Goal: Task Accomplishment & Management: Complete application form

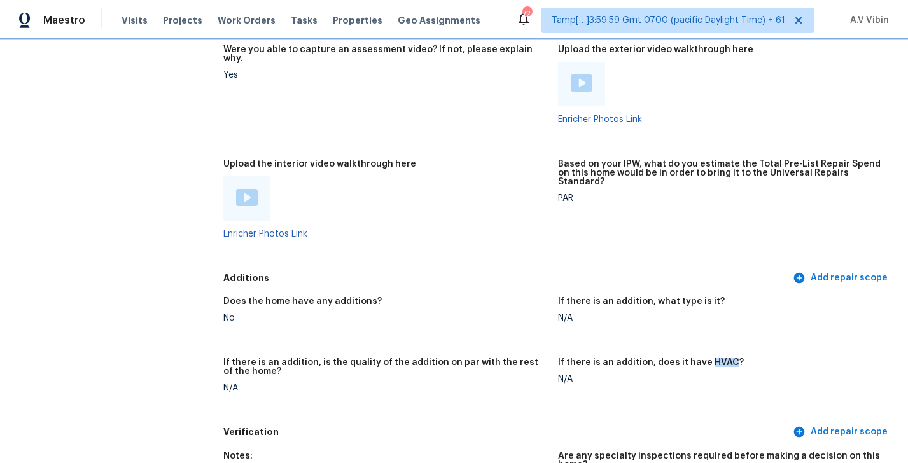
scroll to position [2189, 0]
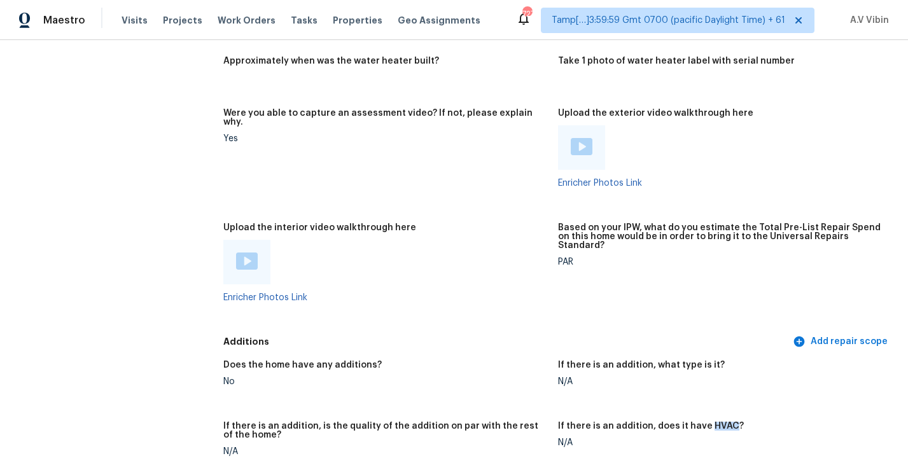
click at [577, 138] on img at bounding box center [582, 146] width 22 height 17
click at [74, 18] on span "Maestro" at bounding box center [64, 20] width 42 height 13
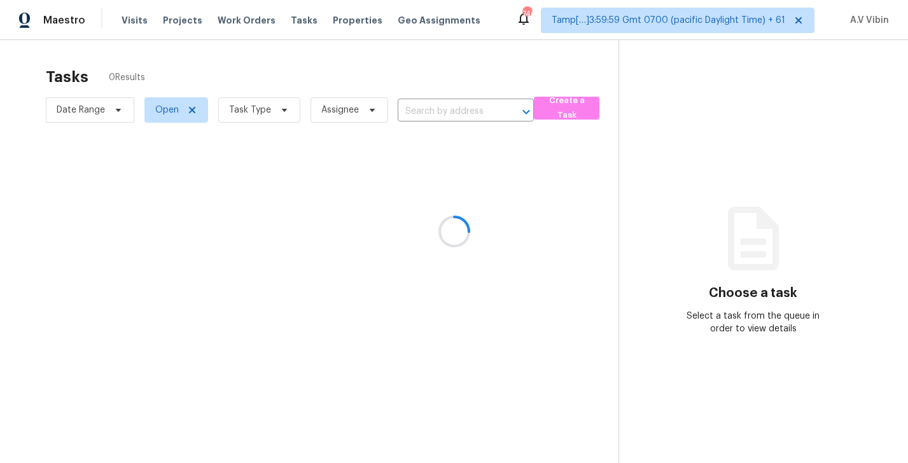
click at [430, 108] on div at bounding box center [454, 231] width 908 height 463
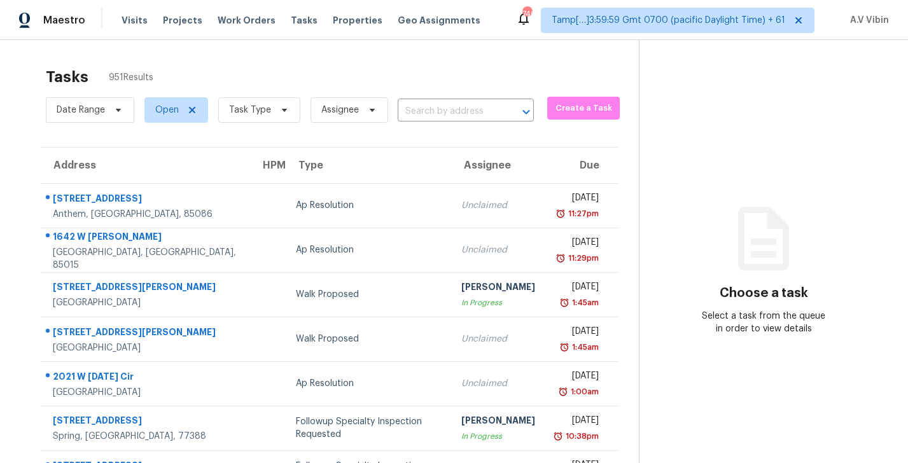
click at [430, 98] on div "Date Range Open Task Type Assignee ​" at bounding box center [290, 110] width 488 height 33
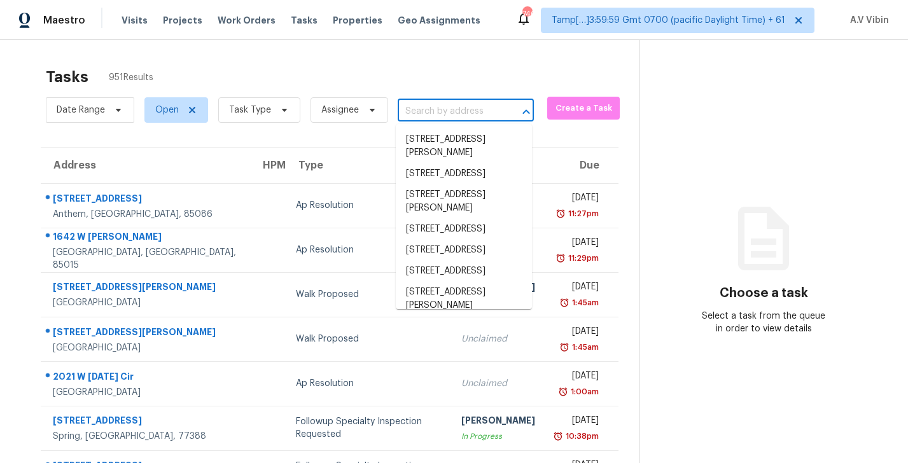
click at [429, 104] on input "text" at bounding box center [448, 112] width 101 height 20
paste input "7201 Eigleberry St Gilroy, CA, 95020"
type input "7201 Eigleberry St Gilroy, CA, 95020"
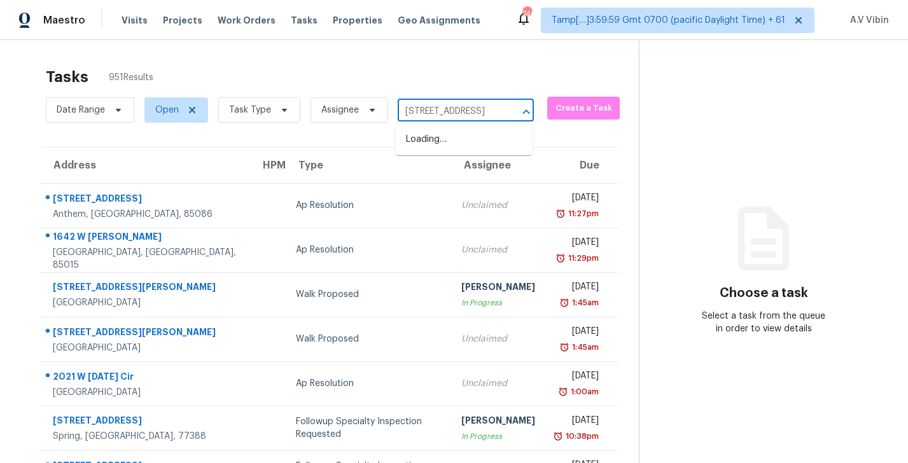
scroll to position [0, 58]
click at [456, 136] on li "7201 Eigleberry St, Gilroy, CA 95020" at bounding box center [464, 139] width 136 height 21
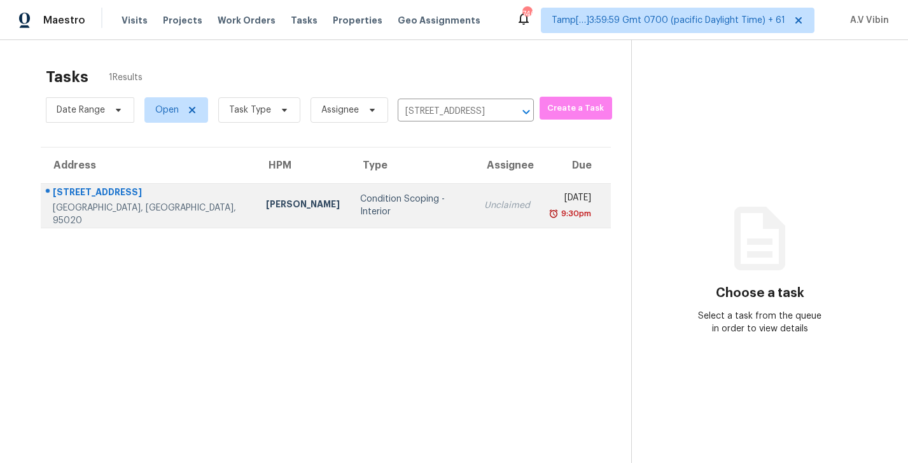
click at [474, 216] on td "Unclaimed" at bounding box center [507, 205] width 66 height 45
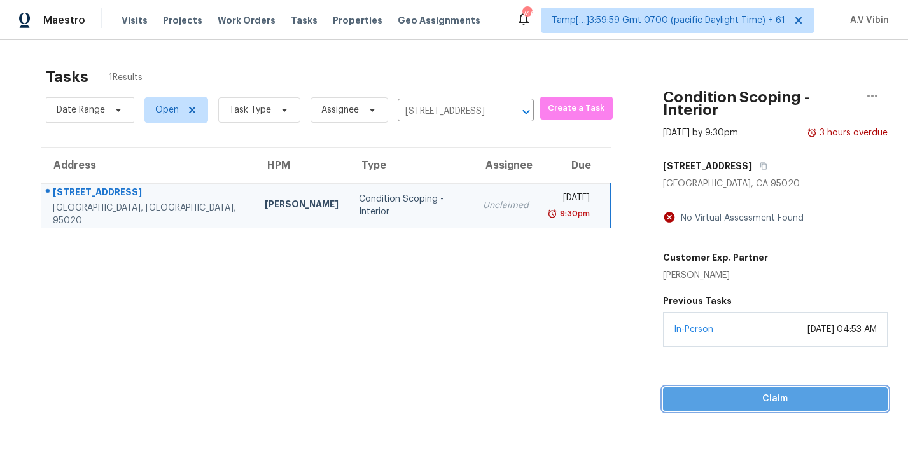
click at [726, 391] on span "Claim" at bounding box center [775, 399] width 204 height 16
click at [828, 391] on span "Start Assessment" at bounding box center [775, 399] width 206 height 16
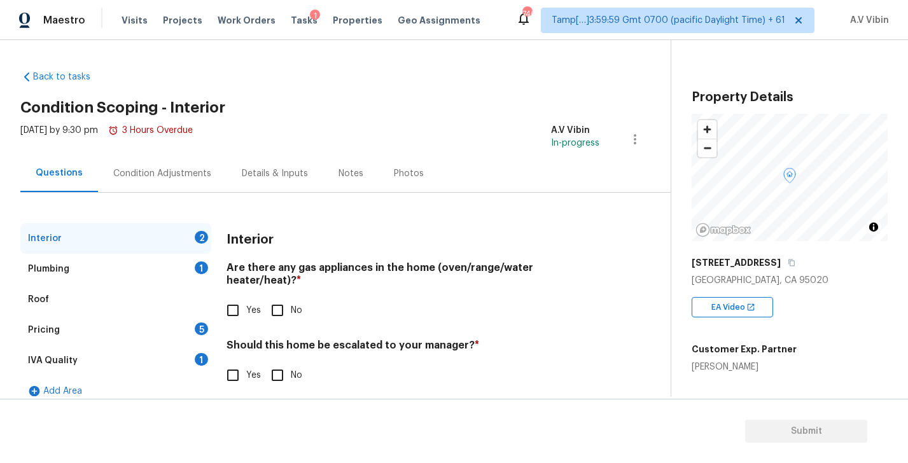
click at [306, 269] on h4 "Are there any gas appliances in the home (oven/range/water heater/heat)? *" at bounding box center [413, 277] width 373 height 31
copy h4 "gas"
click at [241, 302] on input "Yes" at bounding box center [233, 310] width 27 height 27
checkbox input "true"
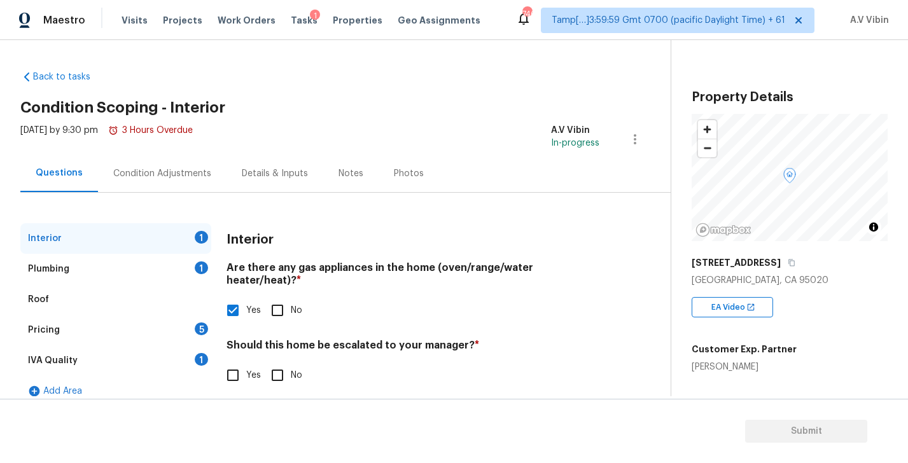
click at [277, 381] on div "Interior Are there any gas appliances in the home (oven/range/water heater/heat…" at bounding box center [413, 313] width 373 height 181
click at [277, 362] on input "No" at bounding box center [277, 375] width 27 height 27
checkbox input "true"
click at [97, 263] on div "Plumbing 1" at bounding box center [115, 269] width 191 height 31
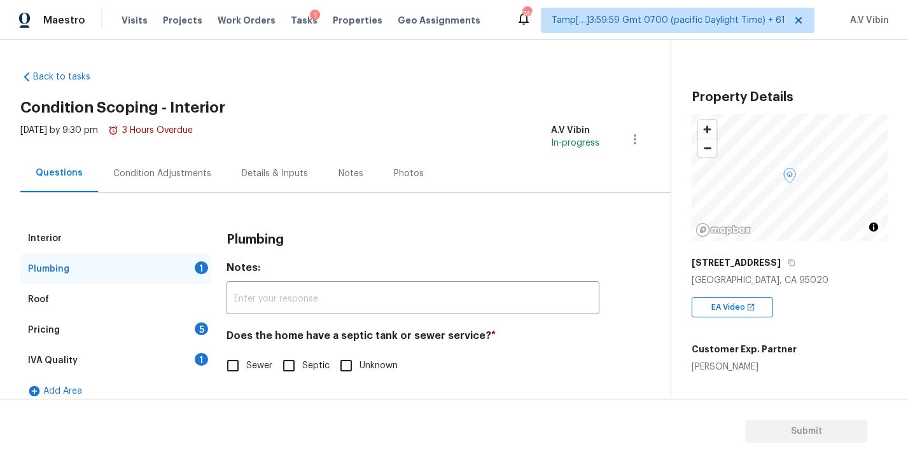
scroll to position [14, 0]
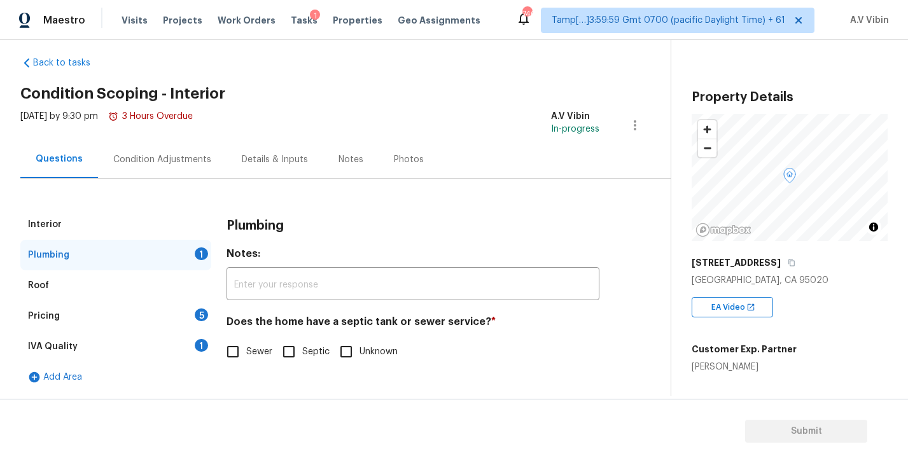
click at [350, 326] on h4 "Does the home have a septic tank or sewer service? *" at bounding box center [413, 325] width 373 height 18
copy h4 "septic"
click at [246, 354] on span "Sewer" at bounding box center [259, 352] width 26 height 13
click at [246, 354] on input "Sewer" at bounding box center [233, 352] width 27 height 27
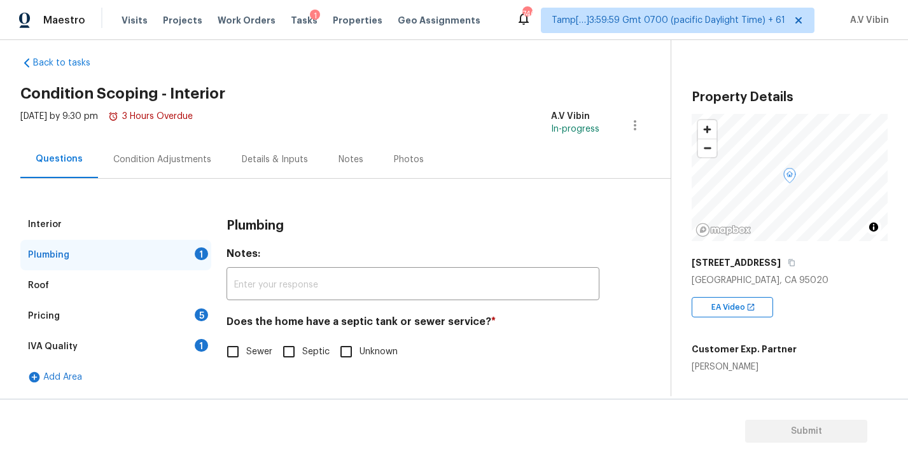
checkbox input "true"
click at [108, 315] on div "Pricing 5" at bounding box center [115, 316] width 191 height 31
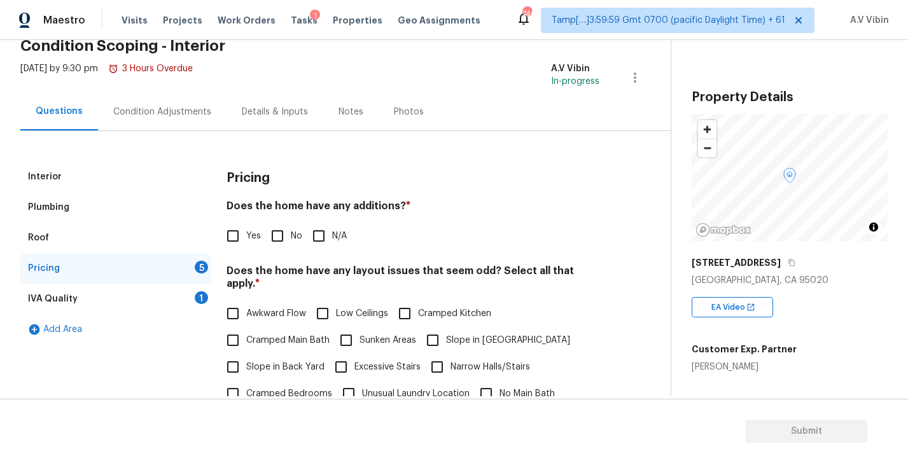
scroll to position [66, 0]
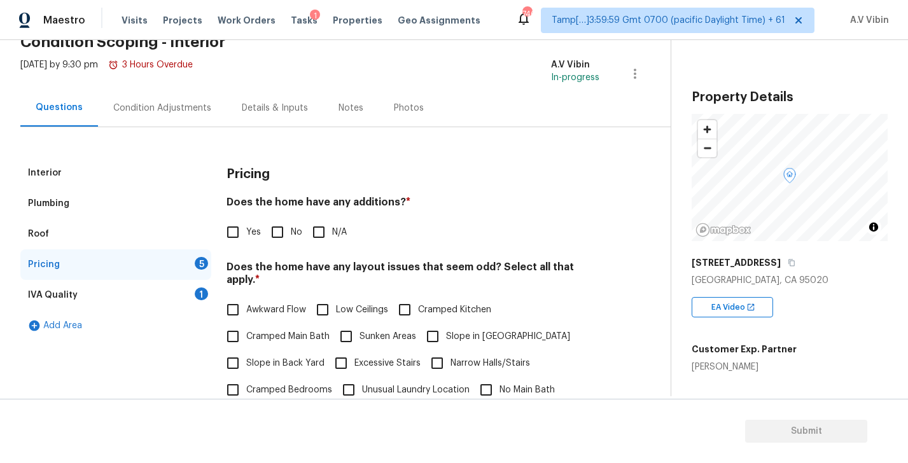
click at [360, 199] on h4 "Does the home have any additions? *" at bounding box center [413, 205] width 373 height 18
copy h4 "additions"
click at [235, 230] on input "Yes" at bounding box center [233, 232] width 27 height 27
checkbox input "true"
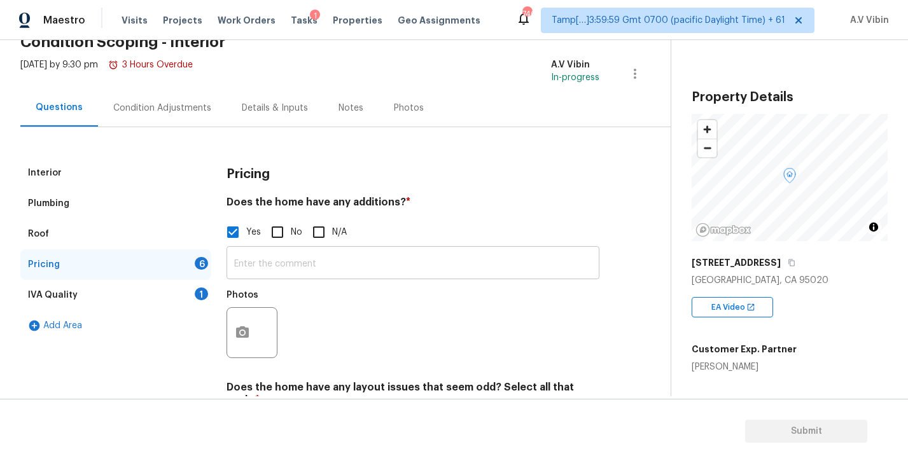
click at [274, 271] on input "text" at bounding box center [413, 264] width 373 height 30
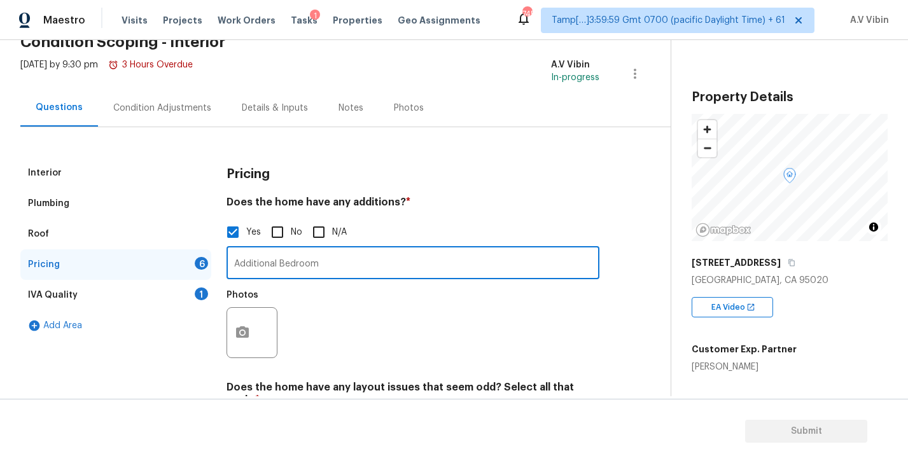
type input "Additional Bedroom"
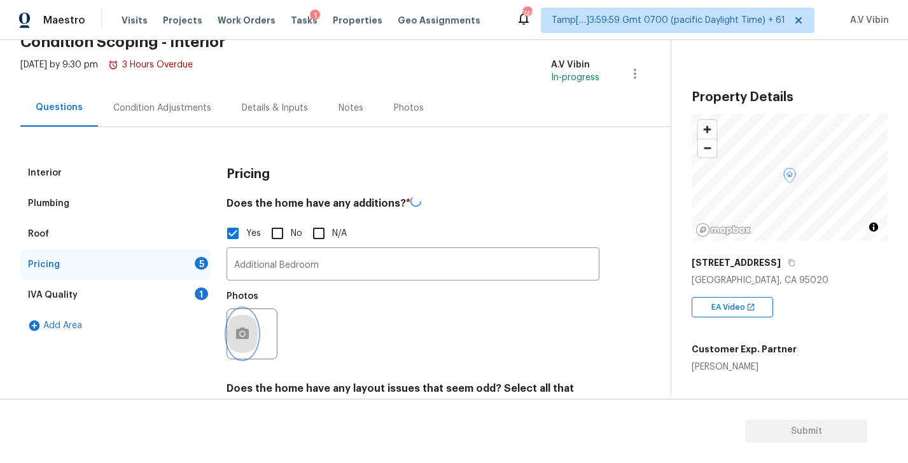
click at [253, 336] on button "button" at bounding box center [242, 334] width 31 height 50
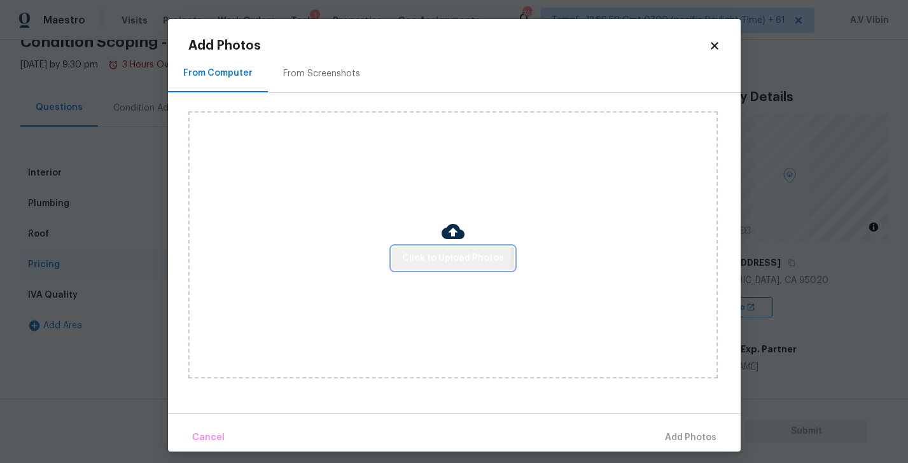
click at [444, 253] on span "Click to Upload Photos" at bounding box center [453, 259] width 102 height 16
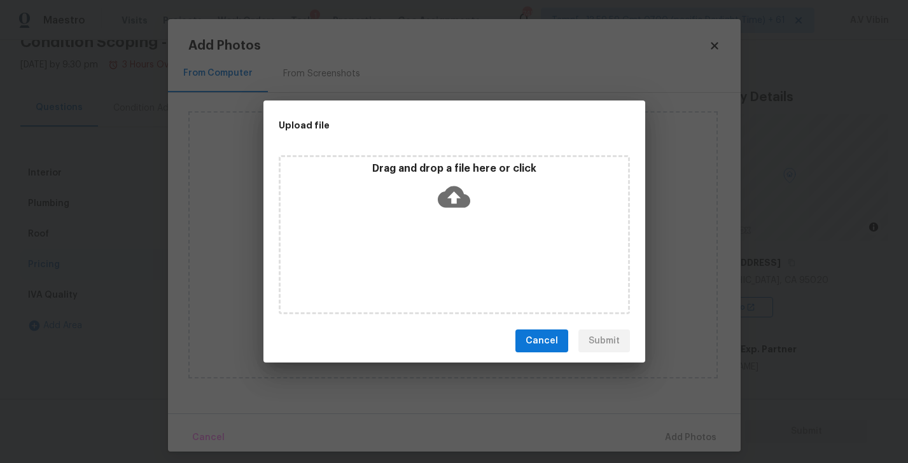
click at [443, 201] on icon at bounding box center [454, 197] width 32 height 22
click at [544, 344] on span "Cancel" at bounding box center [542, 342] width 32 height 16
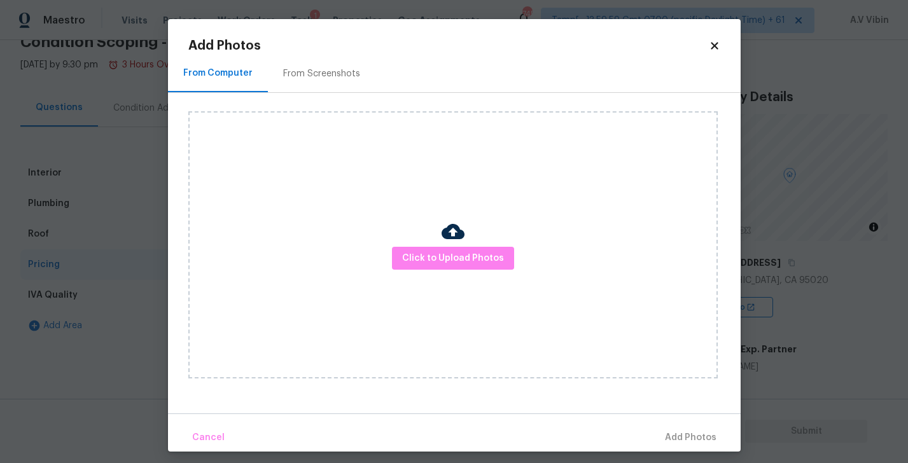
click at [716, 43] on icon at bounding box center [714, 45] width 7 height 7
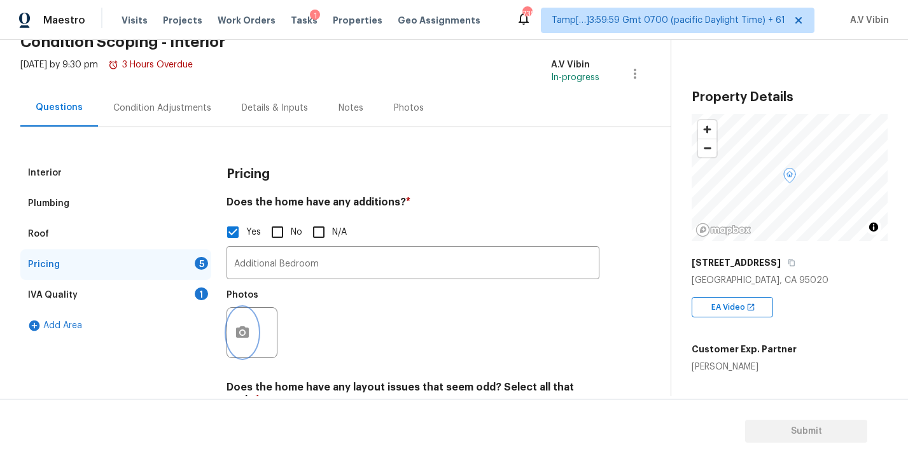
click at [239, 327] on icon "button" at bounding box center [242, 332] width 15 height 15
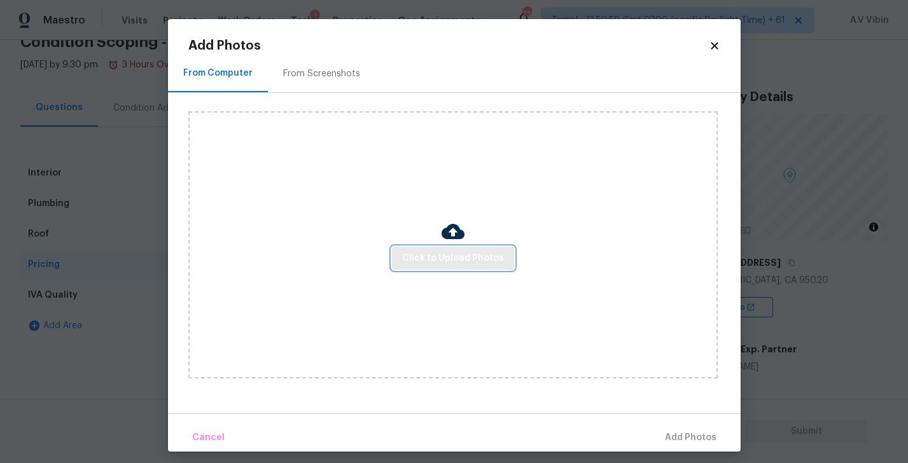
click at [425, 262] on span "Click to Upload Photos" at bounding box center [453, 259] width 102 height 16
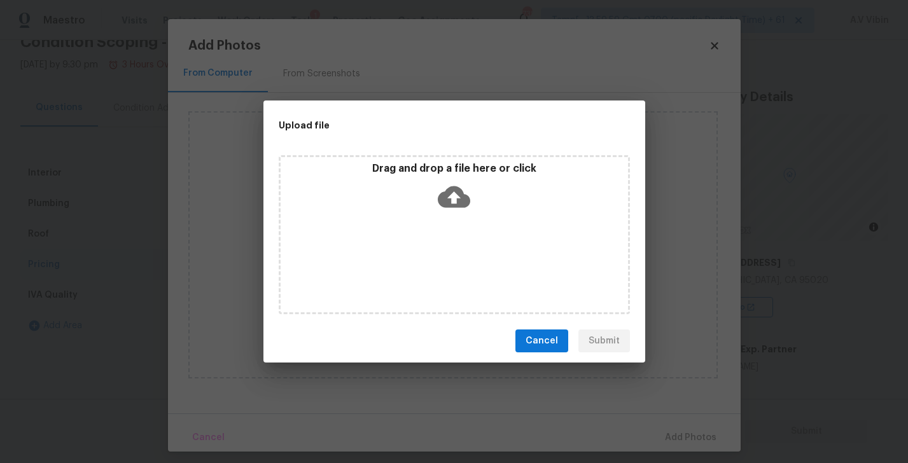
click at [445, 181] on icon at bounding box center [454, 197] width 32 height 32
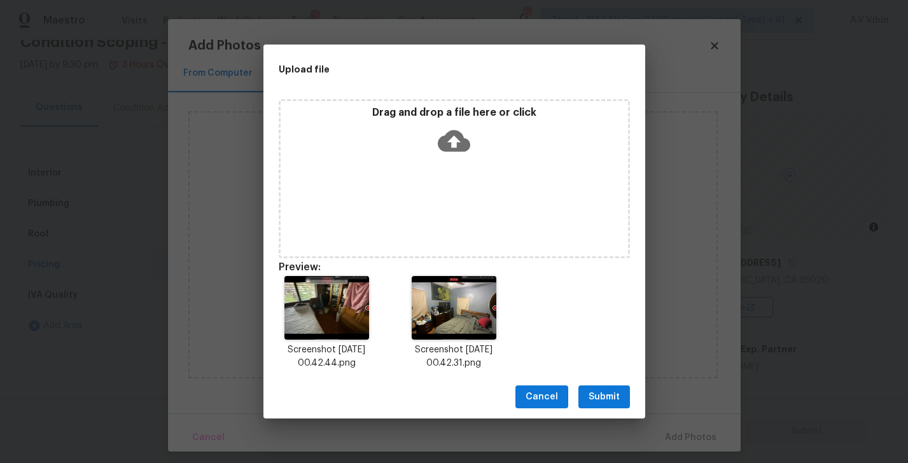
click at [609, 392] on span "Submit" at bounding box center [604, 398] width 31 height 16
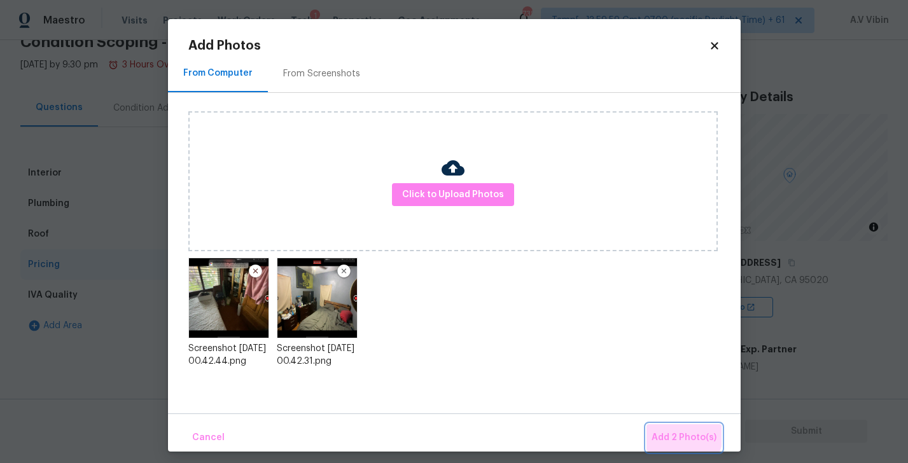
click at [680, 433] on span "Add 2 Photo(s)" at bounding box center [684, 438] width 65 height 16
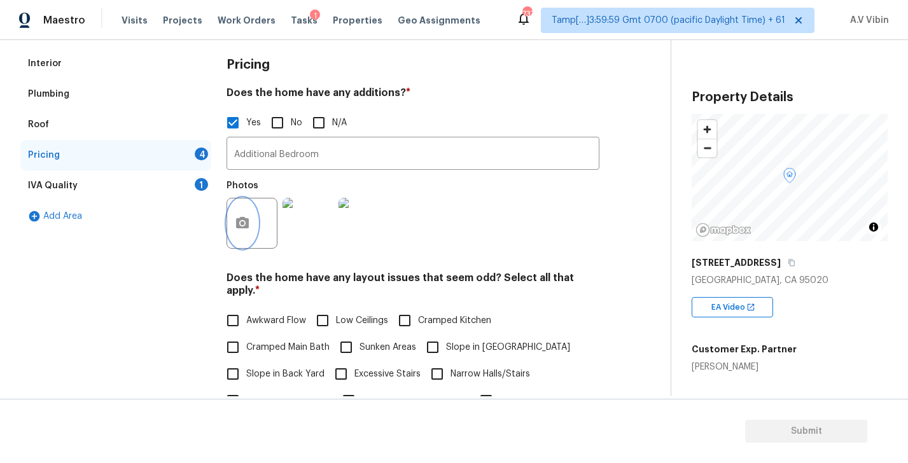
scroll to position [326, 0]
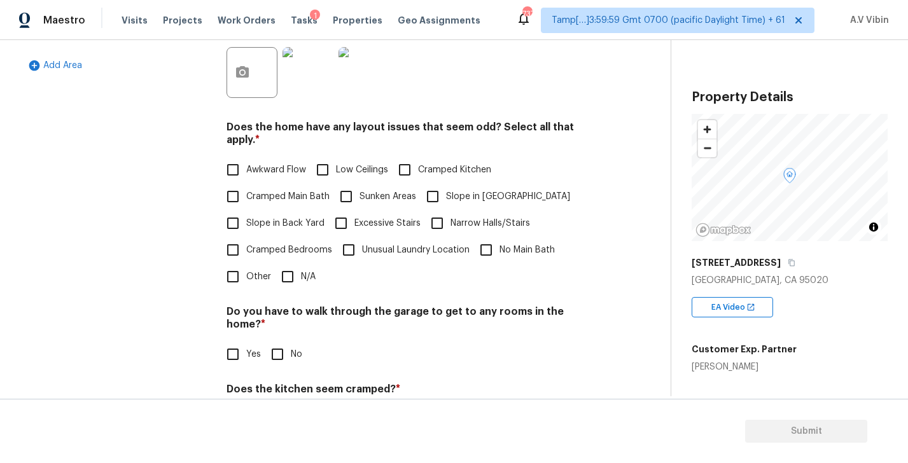
click at [471, 125] on h4 "Does the home have any layout issues that seem odd? Select all that apply. *" at bounding box center [413, 136] width 373 height 31
copy h4 "odd"
click at [237, 157] on input "Awkward Flow" at bounding box center [233, 170] width 27 height 27
checkbox input "true"
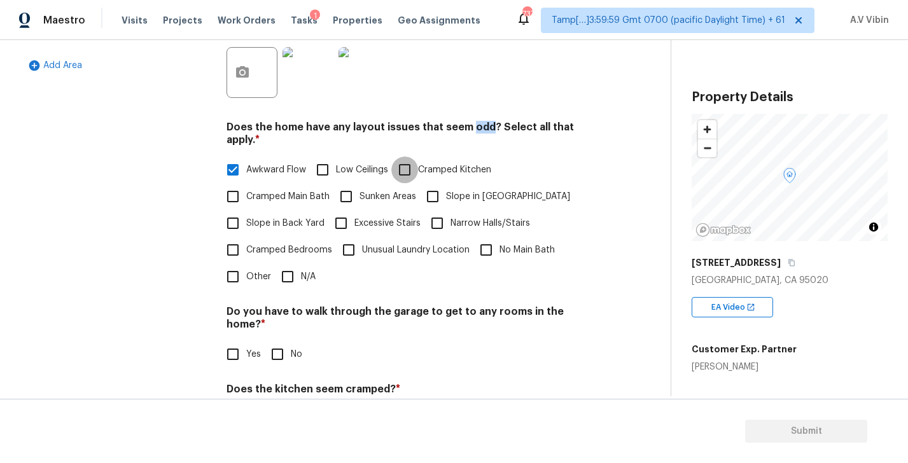
click at [411, 157] on input "Cramped Kitchen" at bounding box center [404, 170] width 27 height 27
checkbox input "true"
click at [274, 190] on span "Cramped Main Bath" at bounding box center [287, 196] width 83 height 13
click at [246, 188] on input "Cramped Main Bath" at bounding box center [233, 196] width 27 height 27
checkbox input "true"
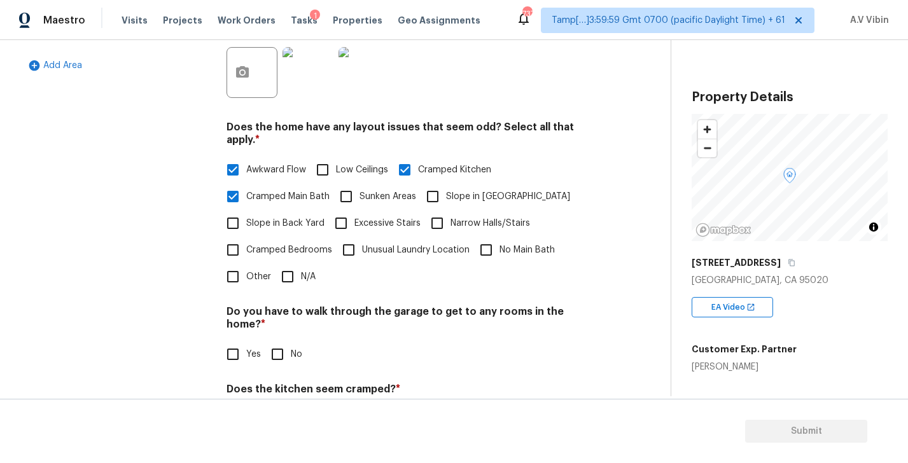
click at [453, 217] on span "Narrow Halls/Stairs" at bounding box center [491, 223] width 80 height 13
click at [451, 211] on input "Narrow Halls/Stairs" at bounding box center [437, 223] width 27 height 27
checkbox input "true"
click at [315, 244] on span "Cramped Bedrooms" at bounding box center [289, 250] width 86 height 13
click at [246, 239] on input "Cramped Bedrooms" at bounding box center [233, 250] width 27 height 27
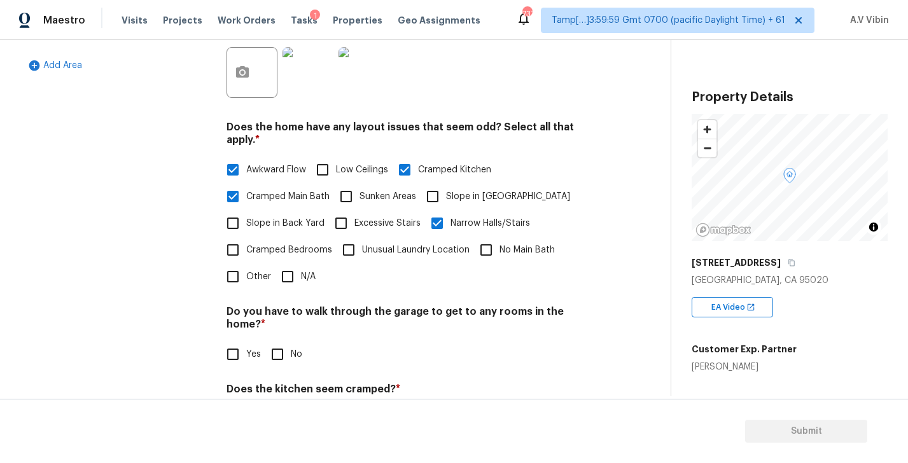
checkbox input "true"
click at [438, 244] on span "Unusual Laundry Location" at bounding box center [416, 250] width 108 height 13
click at [362, 242] on input "Unusual Laundry Location" at bounding box center [348, 250] width 27 height 27
checkbox input "true"
click at [507, 244] on span "No Main Bath" at bounding box center [527, 250] width 55 height 13
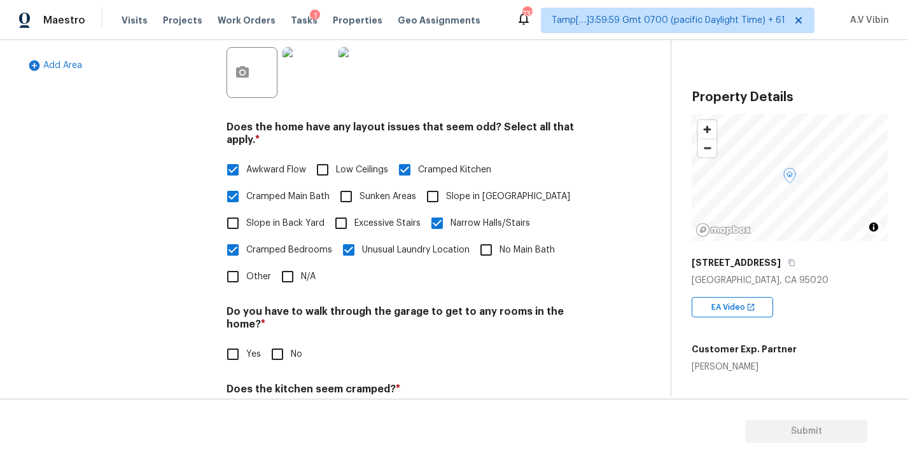
click at [500, 238] on input "No Main Bath" at bounding box center [486, 250] width 27 height 27
checkbox input "true"
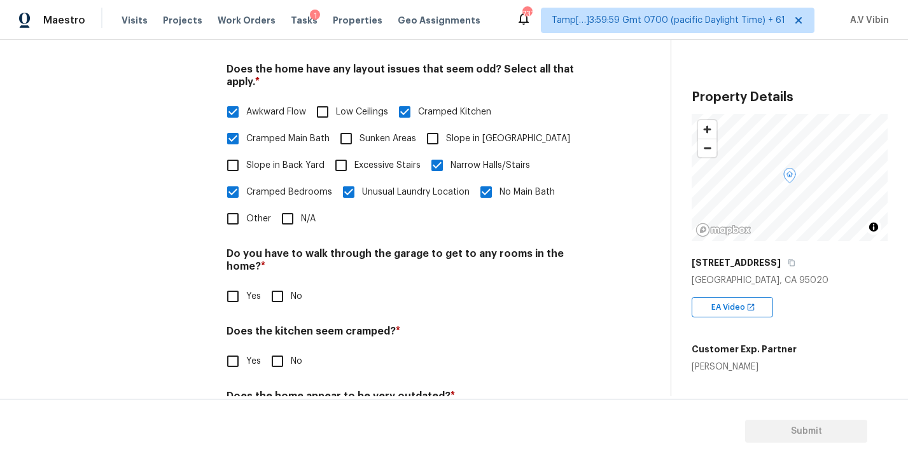
scroll to position [421, 0]
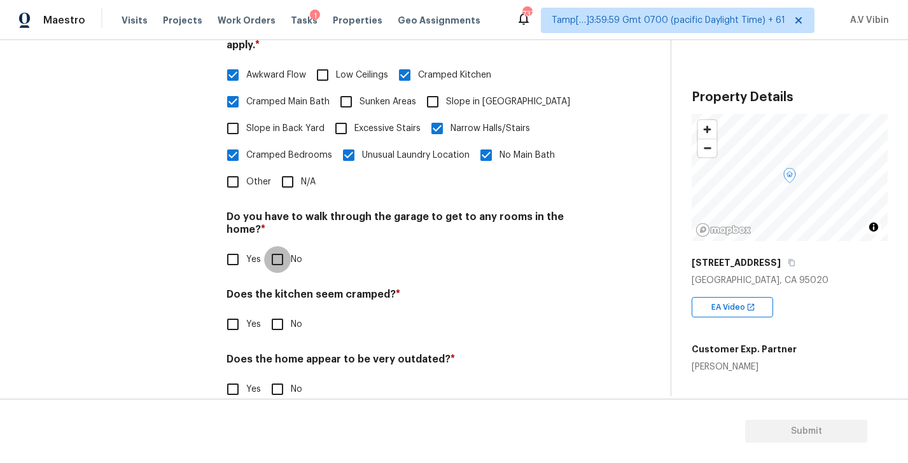
click at [280, 246] on input "No" at bounding box center [277, 259] width 27 height 27
checkbox input "true"
click at [276, 311] on input "No" at bounding box center [277, 324] width 27 height 27
checkbox input "true"
click at [280, 376] on input "No" at bounding box center [277, 389] width 27 height 27
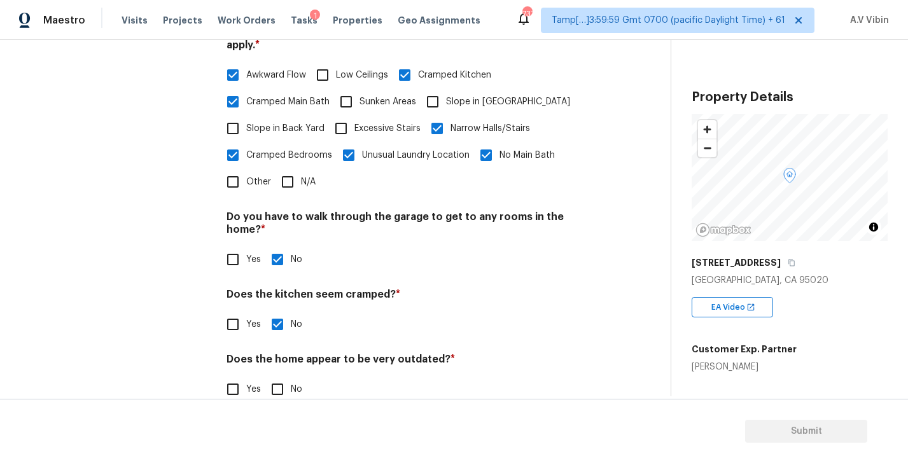
checkbox input "true"
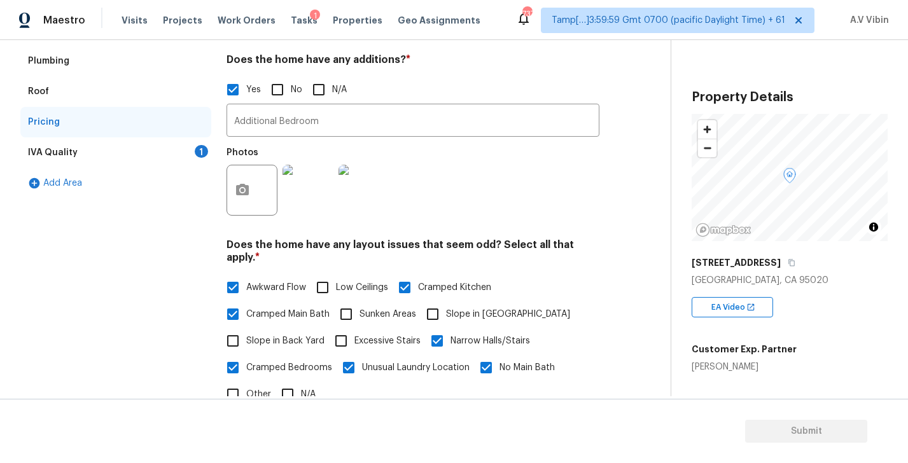
scroll to position [169, 0]
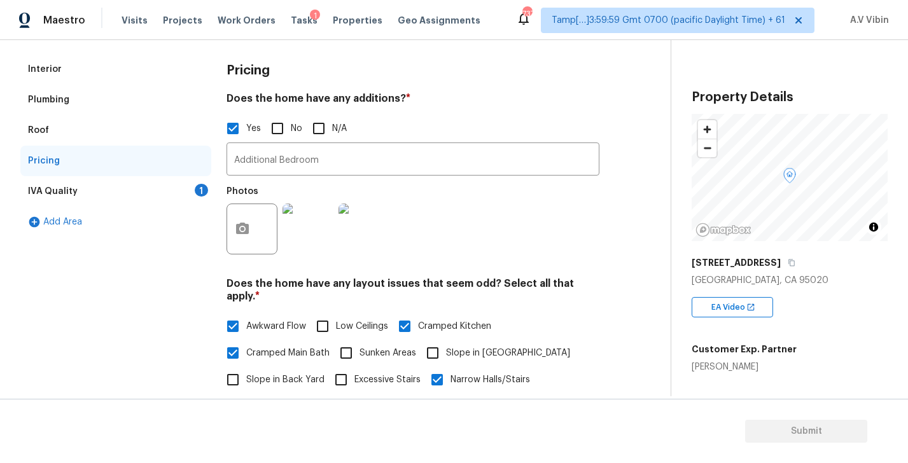
click at [111, 194] on div "IVA Quality 1" at bounding box center [115, 191] width 191 height 31
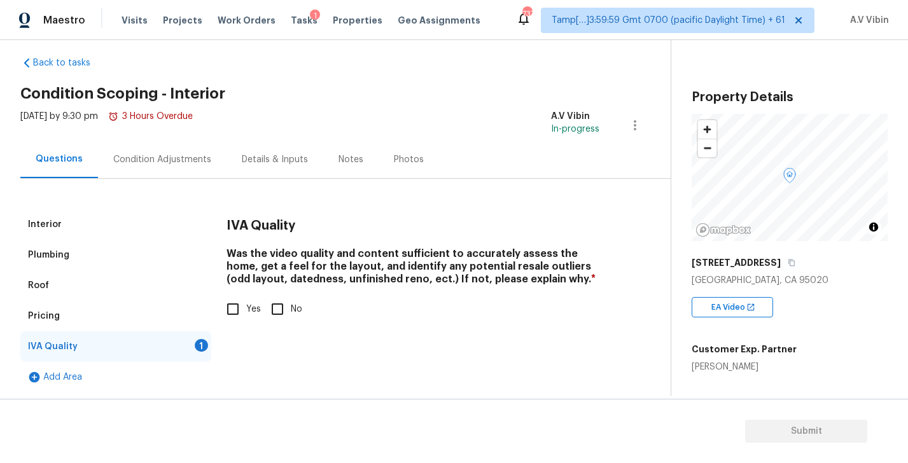
scroll to position [14, 0]
click at [234, 311] on input "Yes" at bounding box center [233, 309] width 27 height 27
checkbox input "true"
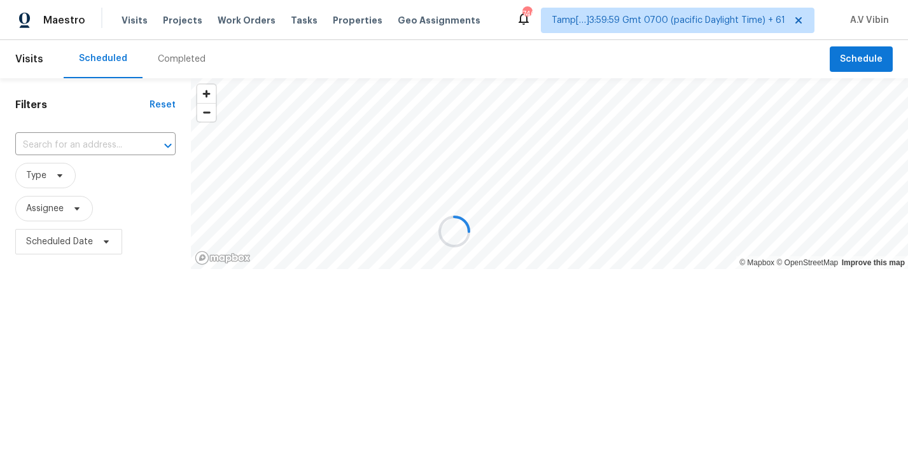
click at [169, 53] on div at bounding box center [454, 231] width 908 height 463
click at [168, 57] on div at bounding box center [454, 231] width 908 height 463
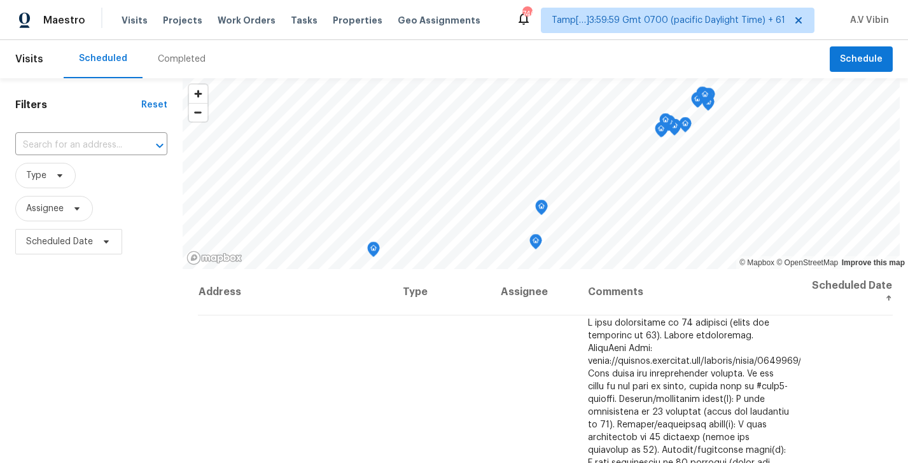
click at [168, 57] on div "Completed" at bounding box center [182, 59] width 48 height 13
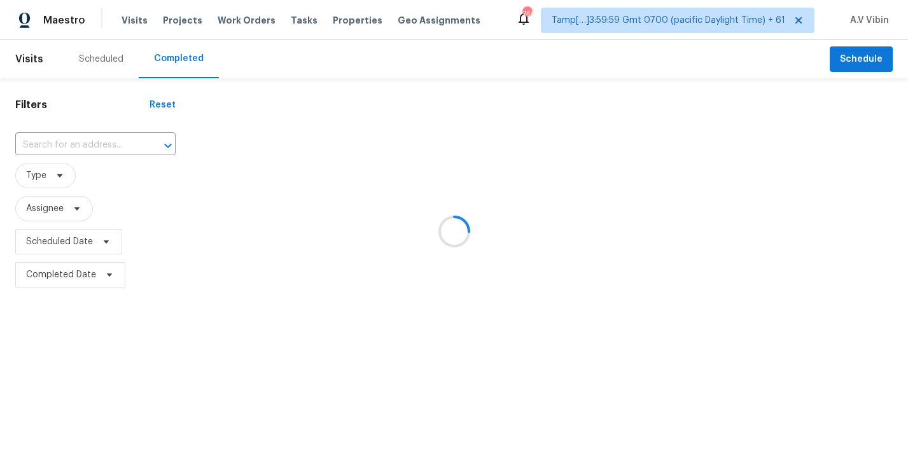
click at [104, 141] on div at bounding box center [454, 231] width 908 height 463
click at [85, 144] on div at bounding box center [454, 231] width 908 height 463
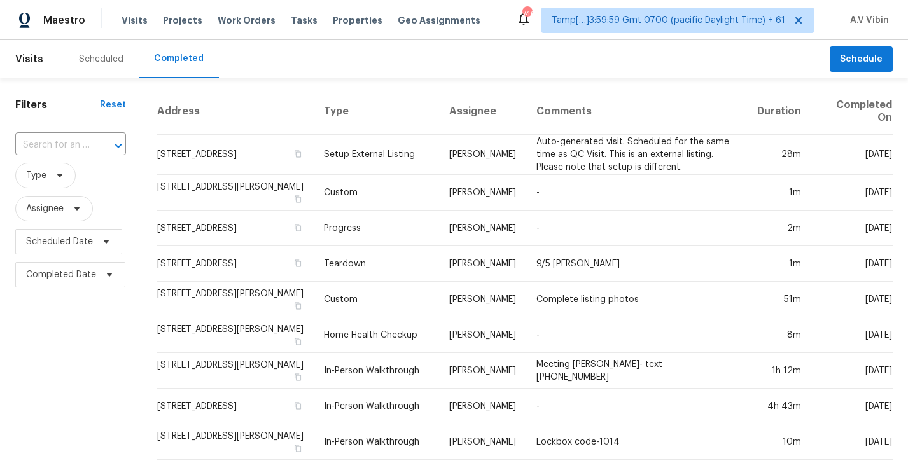
click at [85, 144] on input "text" at bounding box center [52, 146] width 75 height 20
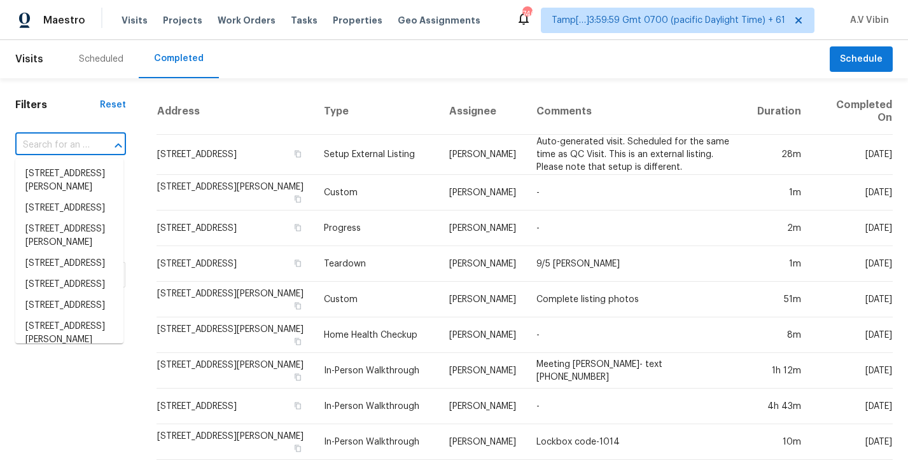
paste input "7201 Eigleberry St Gilroy, CA, 95020"
type input "7201 Eigleberry St Gilroy, CA, 95020"
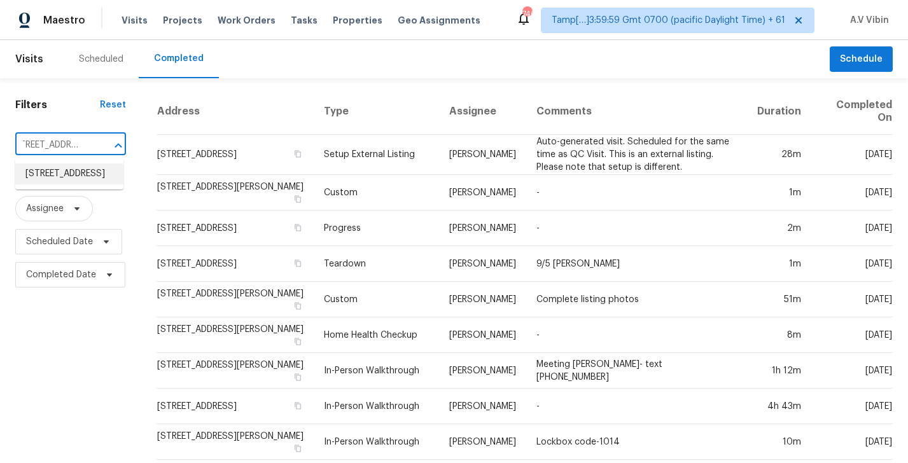
click at [87, 178] on li "7201 Eigleberry St, Gilroy, CA 95020" at bounding box center [69, 174] width 108 height 21
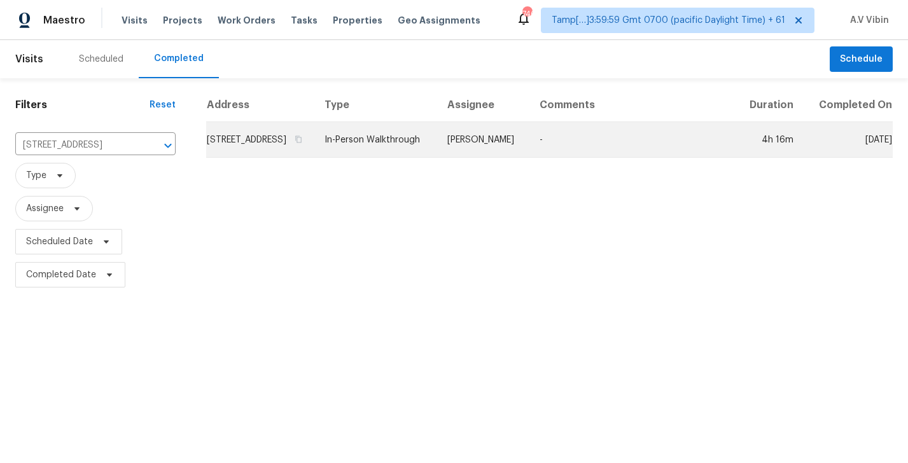
click at [589, 151] on td "-" at bounding box center [633, 140] width 206 height 36
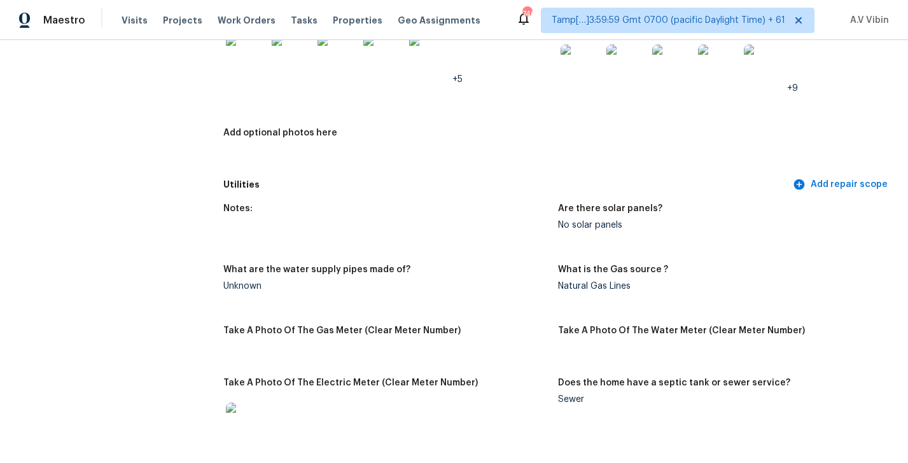
scroll to position [2407, 0]
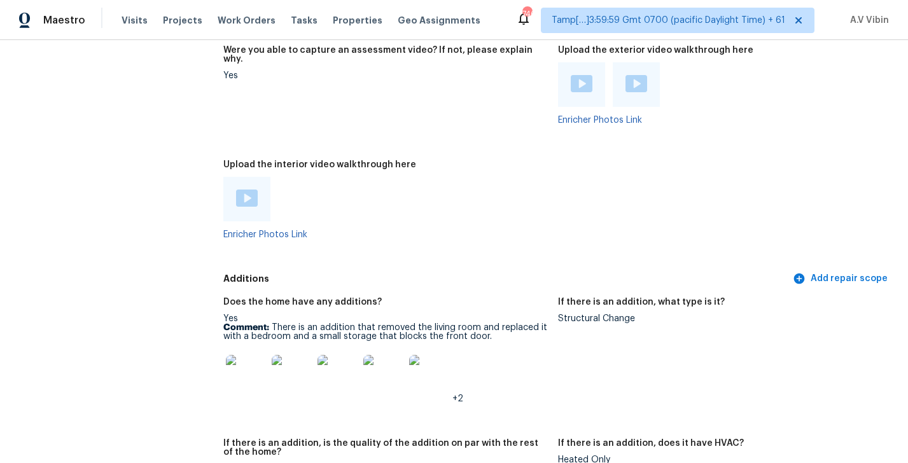
click at [256, 355] on img at bounding box center [246, 375] width 41 height 41
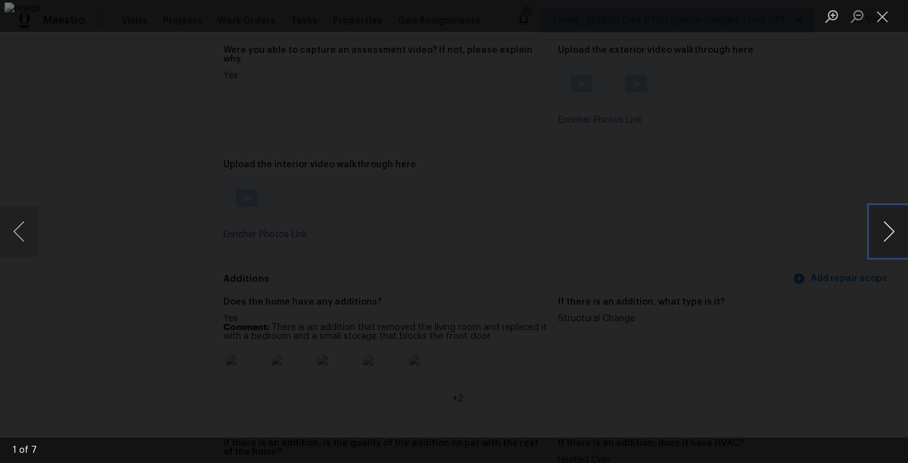
click at [890, 224] on button "Next image" at bounding box center [889, 231] width 38 height 51
click at [20, 230] on button "Previous image" at bounding box center [19, 231] width 38 height 51
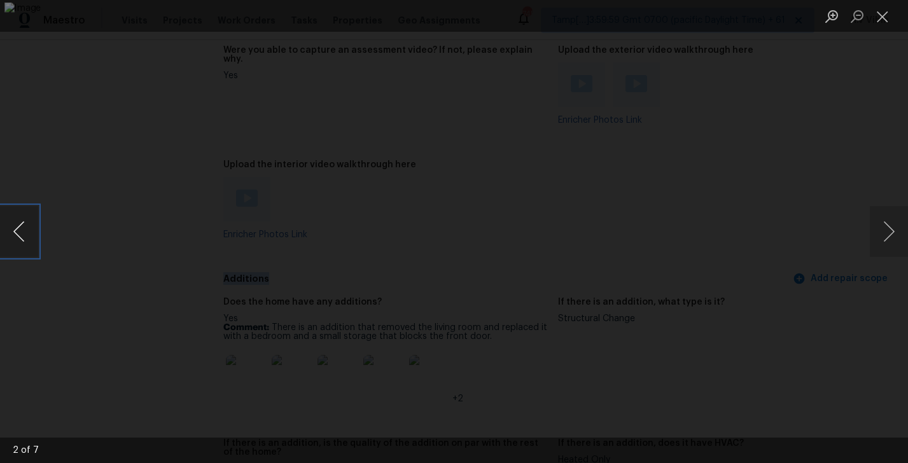
click at [20, 230] on button "Previous image" at bounding box center [19, 231] width 38 height 51
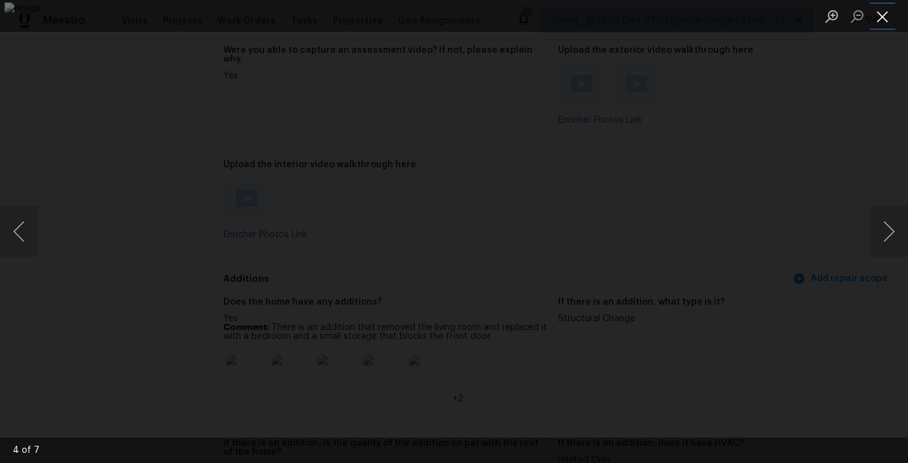
click at [880, 20] on button "Close lightbox" at bounding box center [882, 16] width 25 height 22
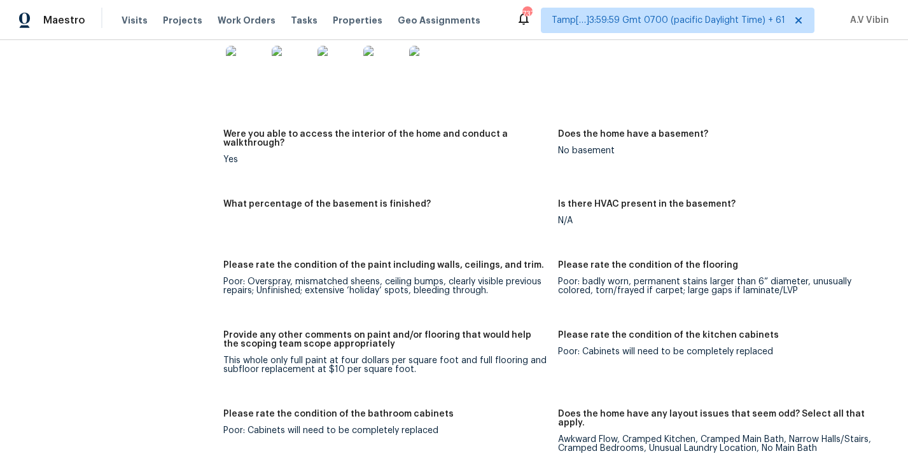
scroll to position [1604, 0]
